Goal: Task Accomplishment & Management: Use online tool/utility

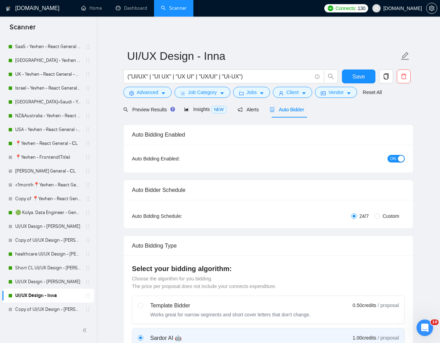
scroll to position [225, 0]
click at [35, 196] on link "Copy of 📍Yevhen - React General - СL" at bounding box center [48, 198] width 66 height 14
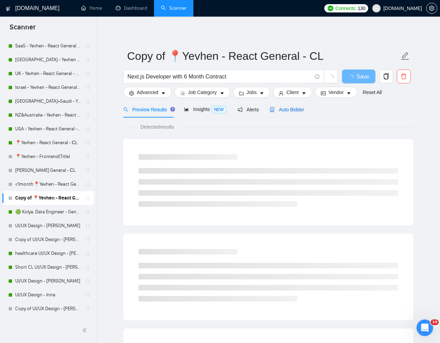
click at [292, 107] on span "Auto Bidder" at bounding box center [287, 110] width 34 height 6
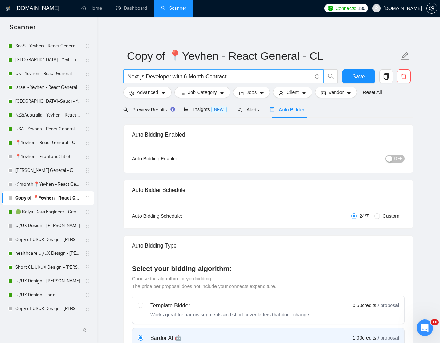
click at [258, 78] on input "Next.js Developer with 6 Month Contract" at bounding box center [219, 76] width 184 height 9
click at [158, 112] on span "Preview Results" at bounding box center [148, 110] width 50 height 6
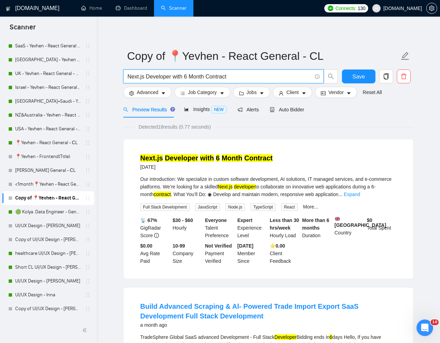
click at [185, 75] on input "Next.js Developer with 6 Month Contract" at bounding box center [219, 76] width 184 height 9
paste input "Frontend React/Next.js Developer — Custom Dashboard"
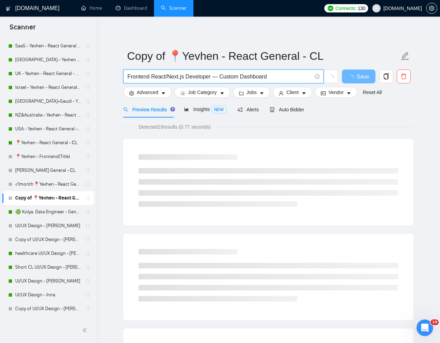
type input "Frontend React/Next.js Developer — Custom Dashboard"
click at [337, 127] on div "Detected 18 results (0.77 seconds)" at bounding box center [268, 127] width 290 height 8
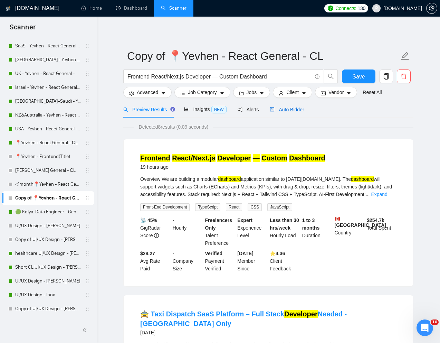
click at [287, 109] on span "Auto Bidder" at bounding box center [287, 110] width 34 height 6
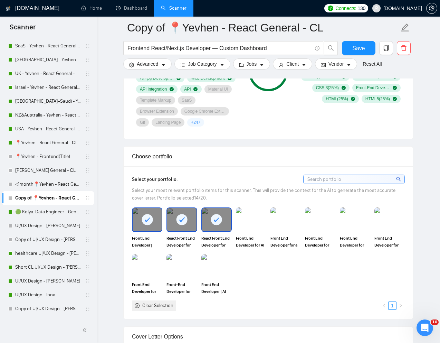
scroll to position [545, 0]
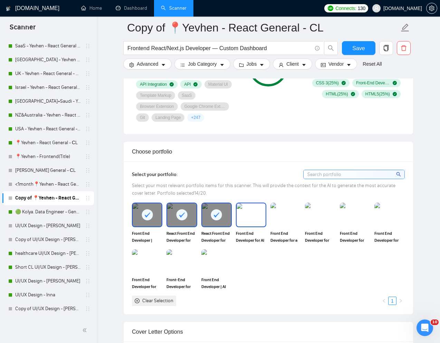
click at [253, 222] on img at bounding box center [251, 214] width 29 height 23
click at [275, 222] on img at bounding box center [285, 214] width 29 height 23
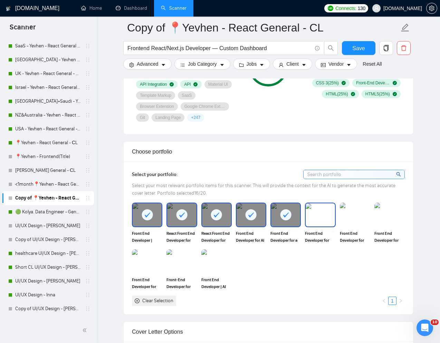
click at [305, 222] on div at bounding box center [320, 214] width 30 height 24
click at [341, 222] on img at bounding box center [355, 214] width 29 height 23
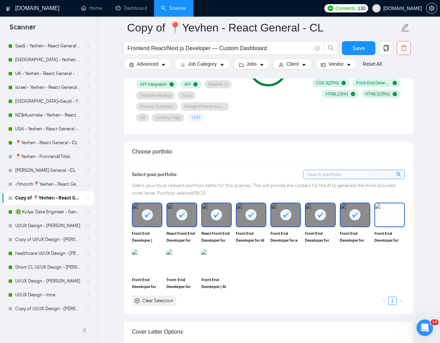
click at [389, 223] on img at bounding box center [389, 214] width 29 height 23
click at [219, 266] on img at bounding box center [216, 261] width 29 height 23
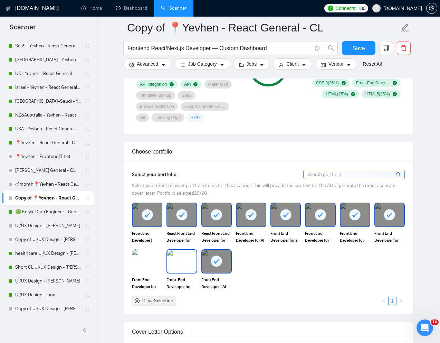
click at [182, 266] on img at bounding box center [181, 261] width 29 height 23
click at [149, 265] on img at bounding box center [147, 261] width 29 height 23
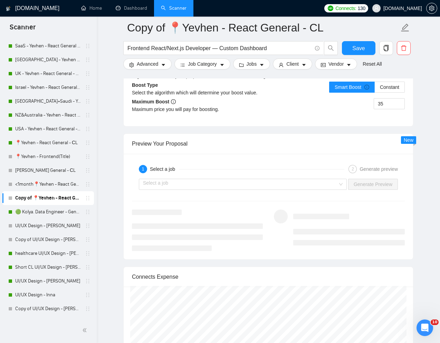
scroll to position [1323, 0]
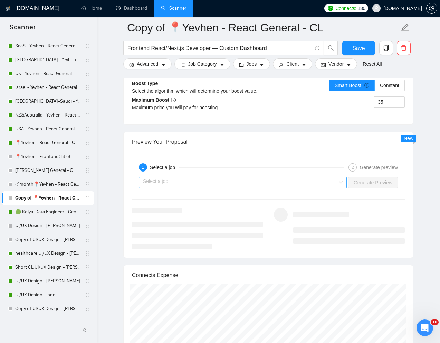
click at [263, 183] on input "search" at bounding box center [240, 182] width 195 height 10
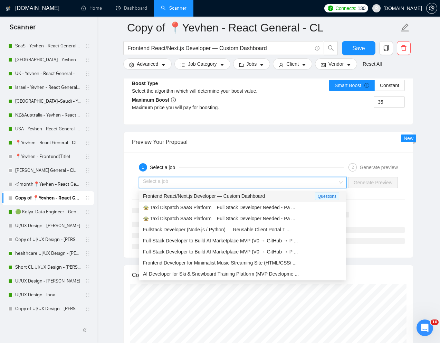
click at [202, 196] on span "Frontend React/Next.js Developer — Custom Dashboard" at bounding box center [204, 196] width 122 height 6
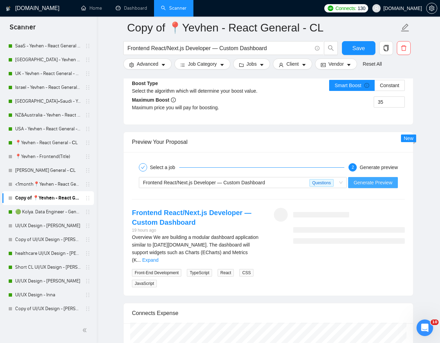
click at [366, 180] on span "Generate Preview" at bounding box center [373, 183] width 39 height 8
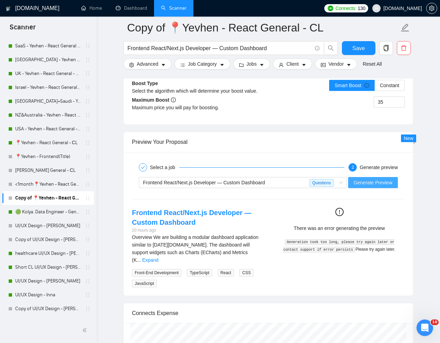
click at [373, 183] on span "Generate Preview" at bounding box center [373, 183] width 39 height 8
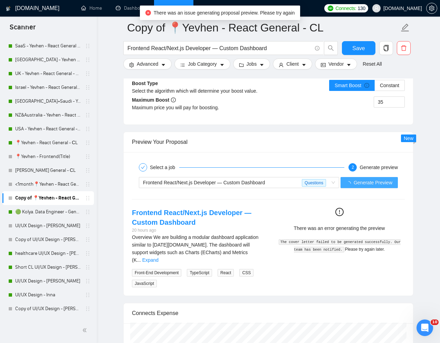
scroll to position [190, 0]
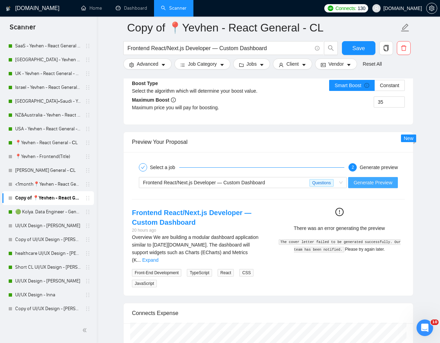
click at [373, 181] on span "Generate Preview" at bounding box center [373, 183] width 39 height 8
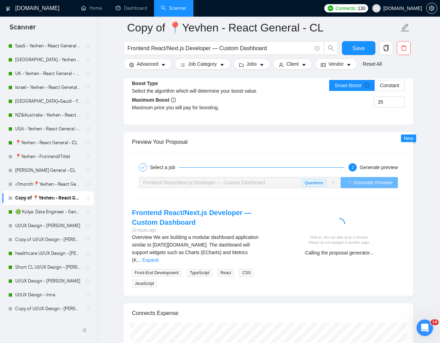
click at [376, 215] on div "Hold on, this can take up to 2 minutes. Please do not navigate to another page.…" at bounding box center [339, 235] width 142 height 54
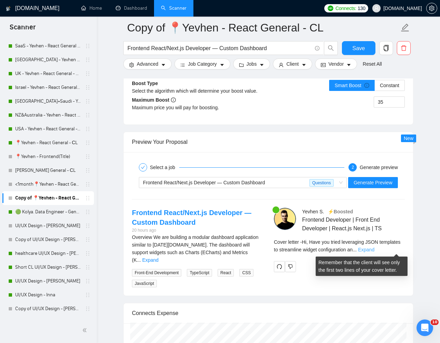
click at [374, 251] on link "Expand" at bounding box center [366, 250] width 16 height 6
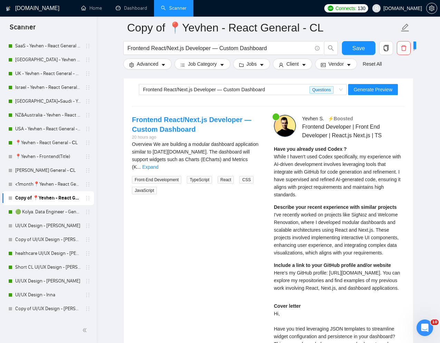
scroll to position [1416, 0]
drag, startPoint x: 274, startPoint y: 273, endPoint x: 308, endPoint y: 293, distance: 40.0
click at [308, 292] on div "Include a link to your GitHub profile and/or website Here's my GitHub profile: …" at bounding box center [339, 276] width 131 height 30
copy span "Here's my GitHub profile: [URL][DOMAIN_NAME]. You can explore my repositories a…"
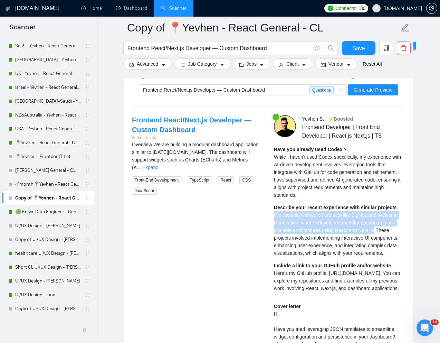
drag, startPoint x: 274, startPoint y: 216, endPoint x: 379, endPoint y: 229, distance: 105.9
click at [379, 229] on span "I've recently worked on projects like SigNoz and Welcome Renovation, where I de…" at bounding box center [336, 234] width 125 height 44
copy span "I've recently worked on projects like SigNoz and Welcome Renovation, where I de…"
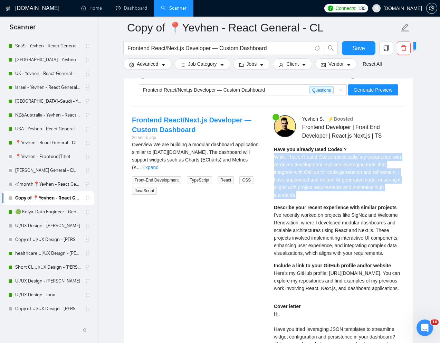
drag, startPoint x: 274, startPoint y: 158, endPoint x: 299, endPoint y: 193, distance: 42.4
click at [299, 193] on div "Have you already used Codex ? While I haven't used Codex specifically, my exper…" at bounding box center [339, 171] width 131 height 53
copy span "While I haven't used Codex specifically, my experience with AI-driven developme…"
click at [220, 93] on div "Frontend React/Next.js Developer — Custom Dashboard" at bounding box center [226, 90] width 166 height 10
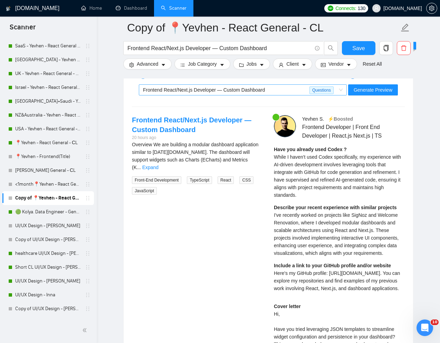
click at [220, 93] on div "Frontend React/Next.js Developer — Custom Dashboard" at bounding box center [226, 90] width 166 height 10
click at [215, 88] on span "Frontend React/Next.js Developer — Custom Dashboard" at bounding box center [204, 90] width 122 height 6
click at [191, 49] on input "Frontend React/Next.js Developer — Custom Dashboard" at bounding box center [219, 48] width 184 height 9
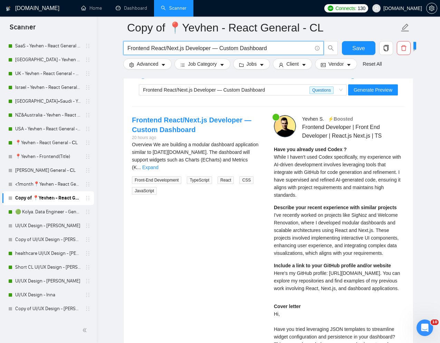
paste input "End React Developer for Enterprise AI Project"
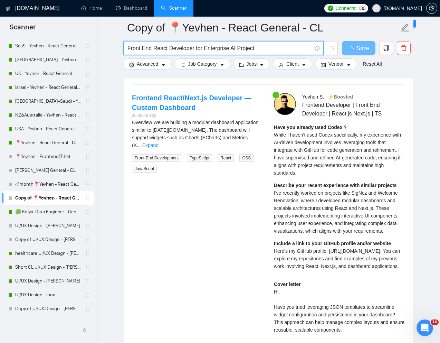
scroll to position [1353, 0]
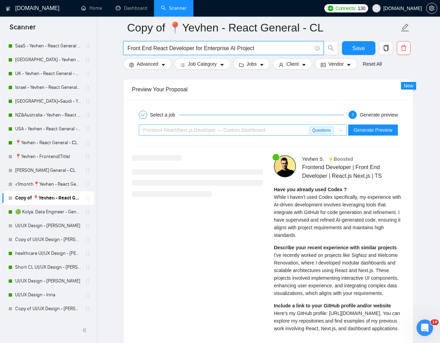
click at [220, 133] on span "Frontend React/Next.js Developer — Custom Dashboard" at bounding box center [204, 130] width 122 height 6
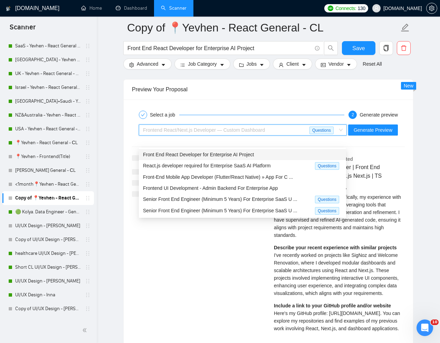
click at [205, 156] on span "Front End React Developer for Enterprise AI Project" at bounding box center [198, 155] width 111 height 6
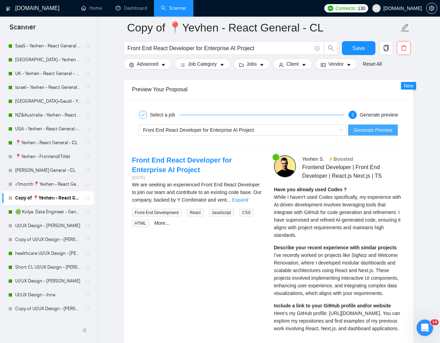
click at [384, 135] on button "Generate Preview" at bounding box center [373, 129] width 50 height 11
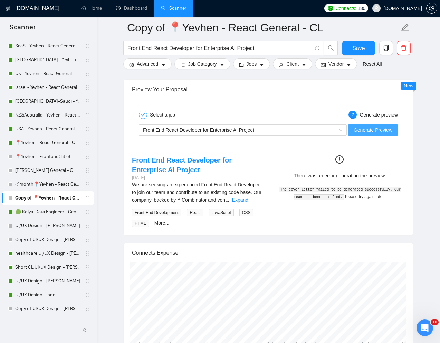
click at [362, 134] on span "Generate Preview" at bounding box center [373, 130] width 39 height 8
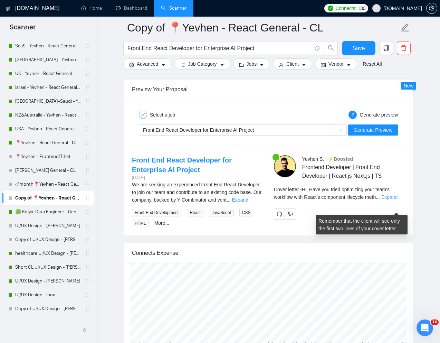
click at [395, 200] on link "Expand" at bounding box center [389, 197] width 16 height 6
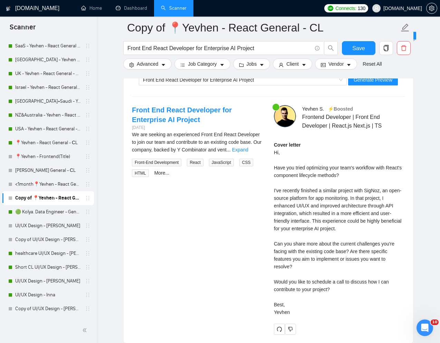
scroll to position [1432, 0]
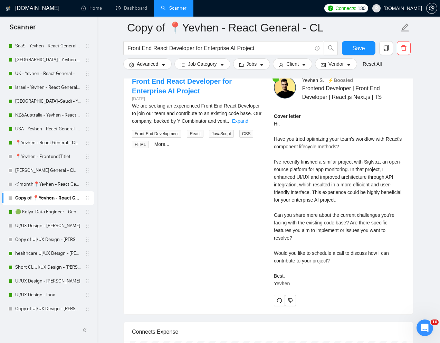
click at [274, 265] on div "Cover letter Hi, Have you tried optimizing your team's workflow with React's co…" at bounding box center [339, 199] width 131 height 175
click at [242, 51] on input "Front End React Developer for Enterprise AI Project" at bounding box center [219, 48] width 184 height 9
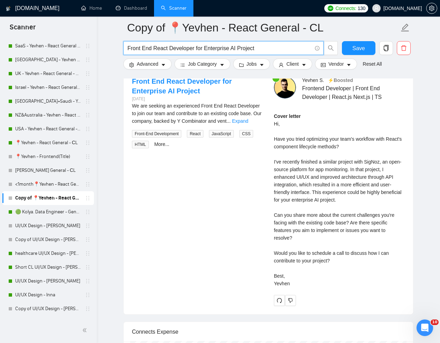
click at [242, 51] on input "Front End React Developer for Enterprise AI Project" at bounding box center [219, 48] width 184 height 9
paste input "/Next.js Developer Needed for New Website Build"
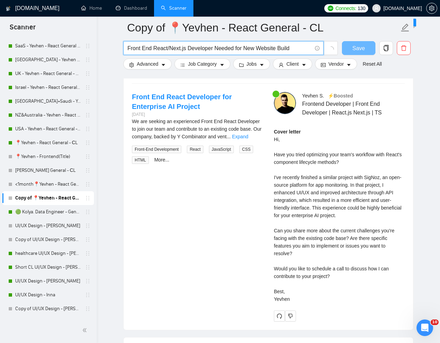
scroll to position [1336, 0]
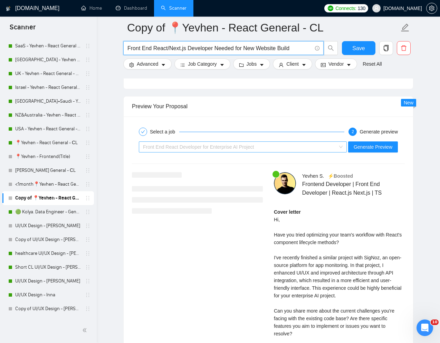
click at [265, 152] on div "Front End React Developer for Enterprise AI Project" at bounding box center [239, 147] width 193 height 10
type input "Front End React/Next.js Developer Needed for New Website Build"
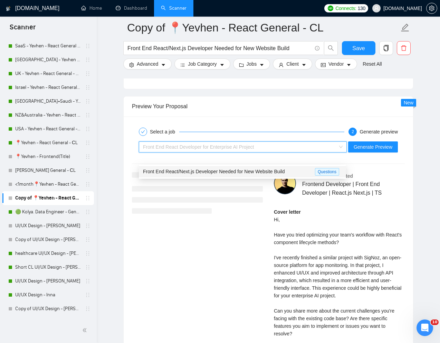
click at [245, 170] on span "Front End React/Next.js Developer Needed for New Website Build" at bounding box center [214, 172] width 142 height 6
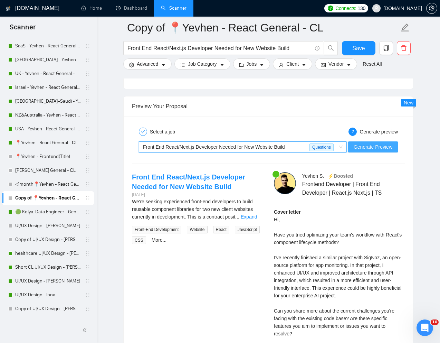
click at [363, 151] on span "Generate Preview" at bounding box center [373, 147] width 39 height 8
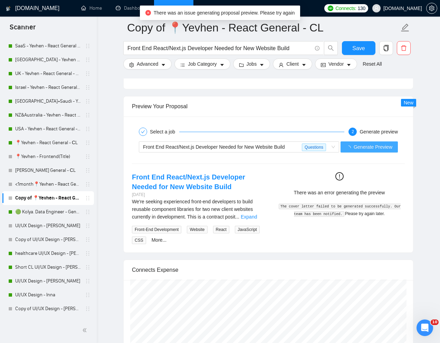
scroll to position [122, 0]
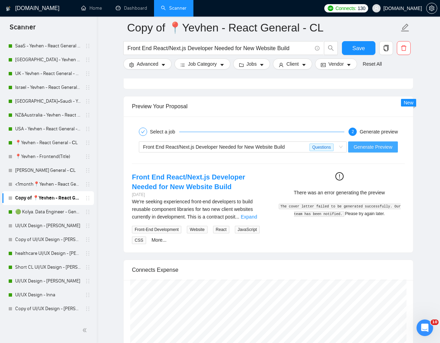
click at [374, 151] on span "Generate Preview" at bounding box center [373, 147] width 39 height 8
click at [370, 151] on span "Generate Preview" at bounding box center [373, 147] width 39 height 8
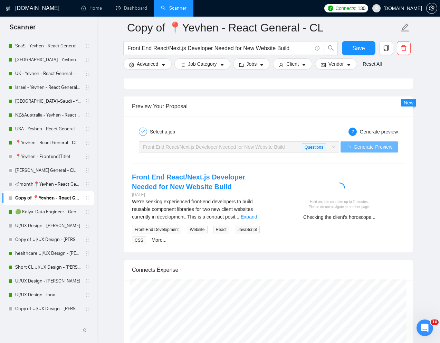
click at [383, 193] on div at bounding box center [339, 189] width 125 height 14
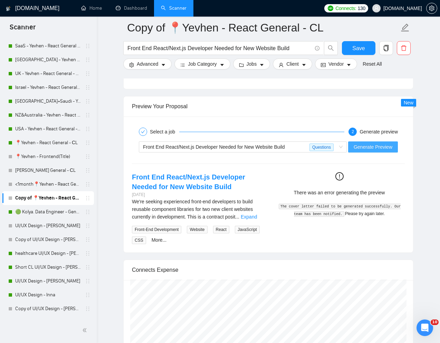
click at [363, 151] on span "Generate Preview" at bounding box center [373, 147] width 39 height 8
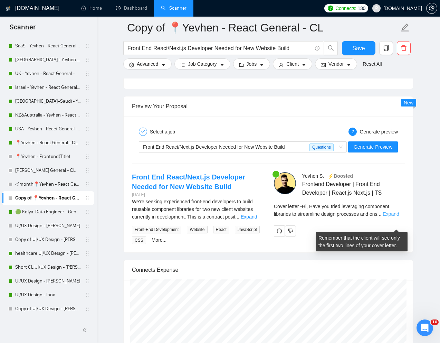
click at [393, 217] on link "Expand" at bounding box center [391, 214] width 16 height 6
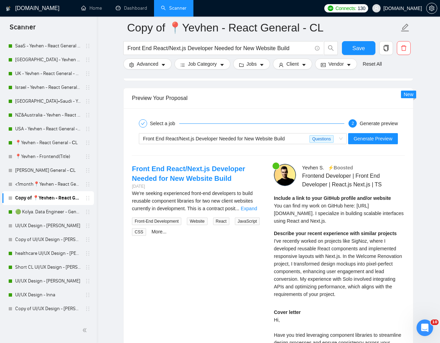
scroll to position [1346, 0]
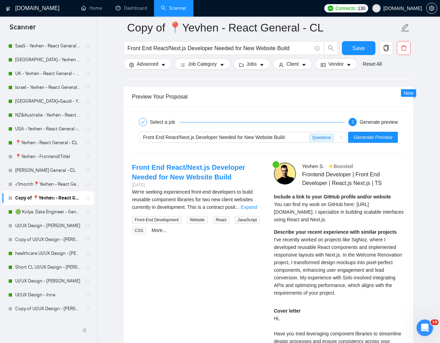
drag, startPoint x: 273, startPoint y: 215, endPoint x: 363, endPoint y: 229, distance: 91.5
click at [363, 229] on div "[PERSON_NAME] ⚡️Boosted Frontend Developer | Front End Developer | React.js Nex…" at bounding box center [339, 342] width 142 height 361
copy span "You can find my work on GitHub here: [URL][DOMAIN_NAME]. I specialize in buildi…"
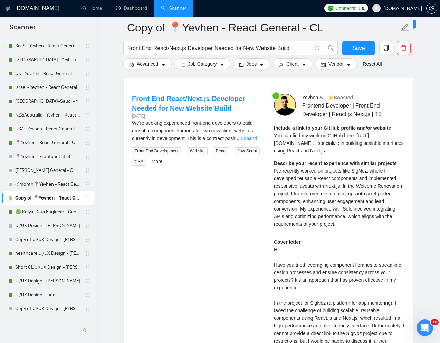
scroll to position [1409, 0]
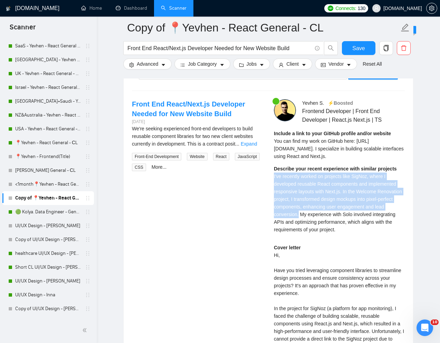
drag, startPoint x: 271, startPoint y: 187, endPoint x: 321, endPoint y: 223, distance: 61.0
click at [321, 223] on div "[PERSON_NAME] ⚡️Boosted Frontend Developer | Front End Developer | React.js Nex…" at bounding box center [339, 279] width 142 height 361
copy span "I've recently worked on projects like SigNoz, where I developed reusable React …"
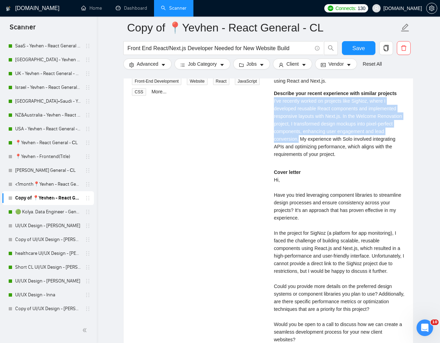
scroll to position [1561, 0]
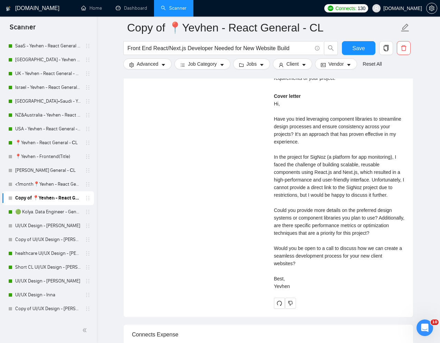
click at [288, 248] on div "Cover letter Hi, Have you tried leveraging component libraries to streamline de…" at bounding box center [339, 191] width 131 height 198
drag, startPoint x: 274, startPoint y: 229, endPoint x: 385, endPoint y: 235, distance: 111.4
click at [385, 235] on div "Cover letter Hi, Have you tried leveraging component libraries to streamline de…" at bounding box center [339, 191] width 131 height 198
copy div "Could you provide more details on the preferred design systems or component lib…"
click at [320, 269] on div "Cover letter Hi, Have you tried leveraging component libraries to streamline de…" at bounding box center [339, 191] width 131 height 198
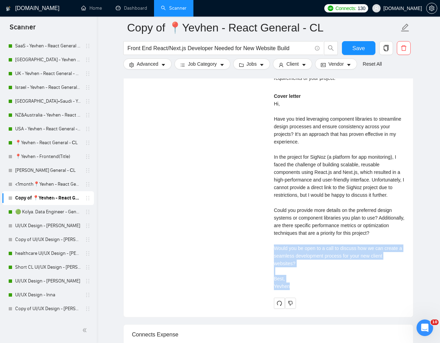
drag, startPoint x: 275, startPoint y: 268, endPoint x: 305, endPoint y: 301, distance: 44.8
click at [305, 290] on div "Cover letter Hi, Have you tried leveraging component libraries to streamline de…" at bounding box center [339, 191] width 131 height 198
copy div "Would you be open to a call to discuss how we can create a seamless development…"
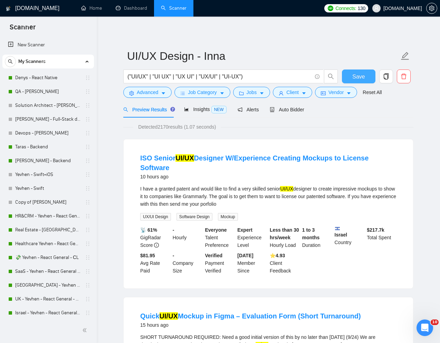
scroll to position [944, 0]
